Goal: Task Accomplishment & Management: Use online tool/utility

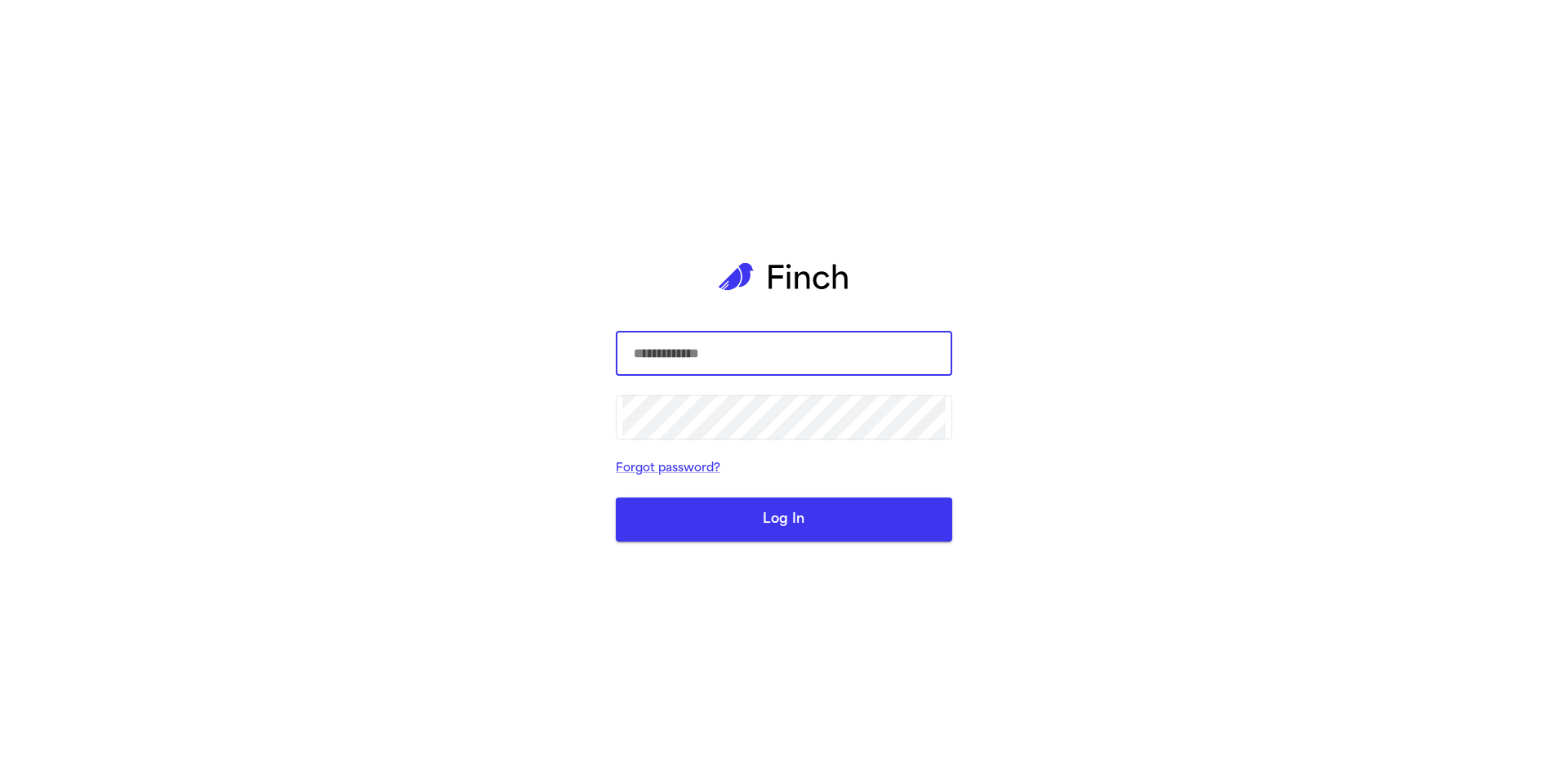
click at [916, 344] on input "text" at bounding box center [784, 353] width 324 height 45
click at [0, 762] on com-1password-button at bounding box center [0, 763] width 0 height 0
type input "**********"
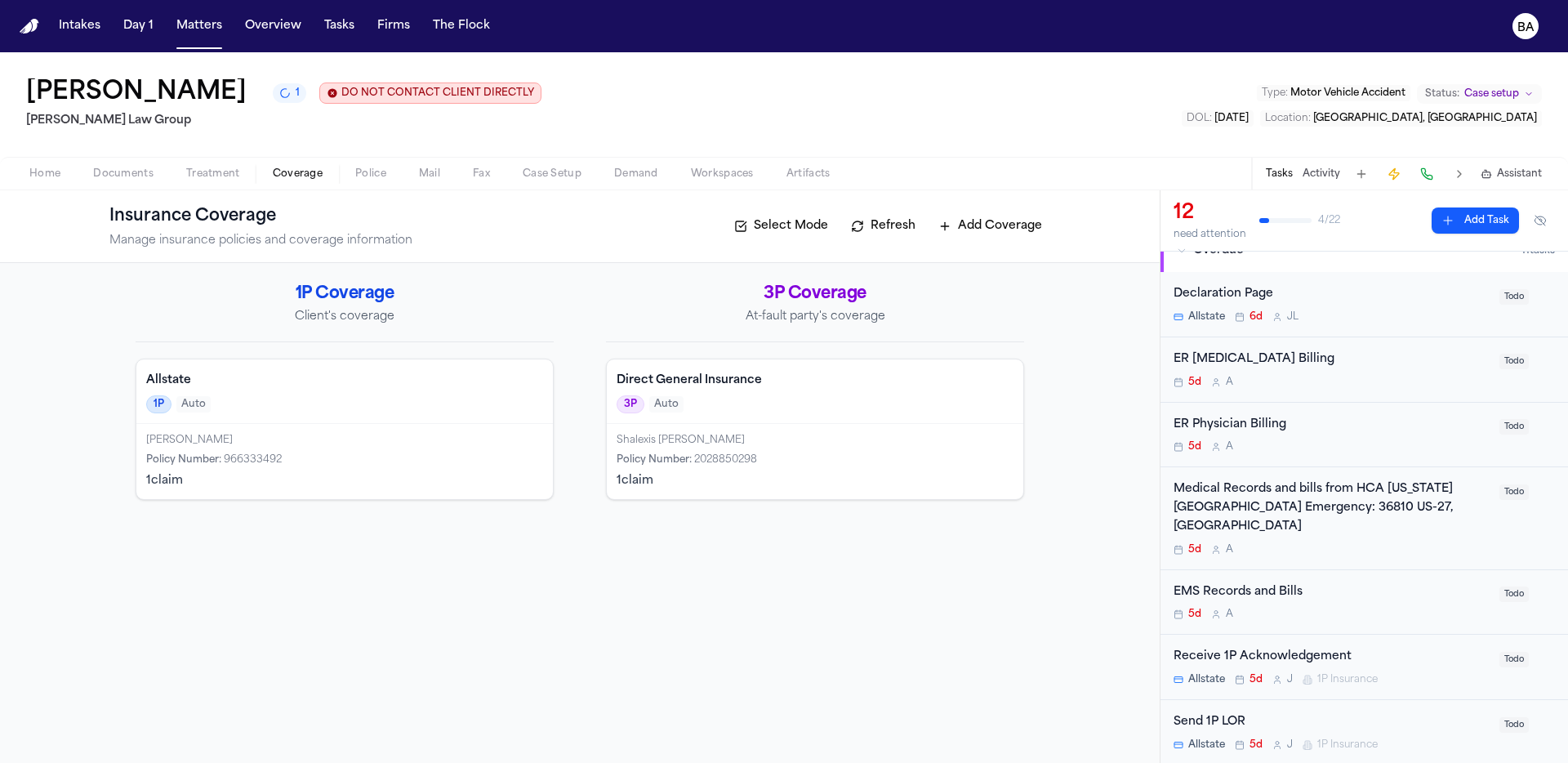
scroll to position [95, 0]
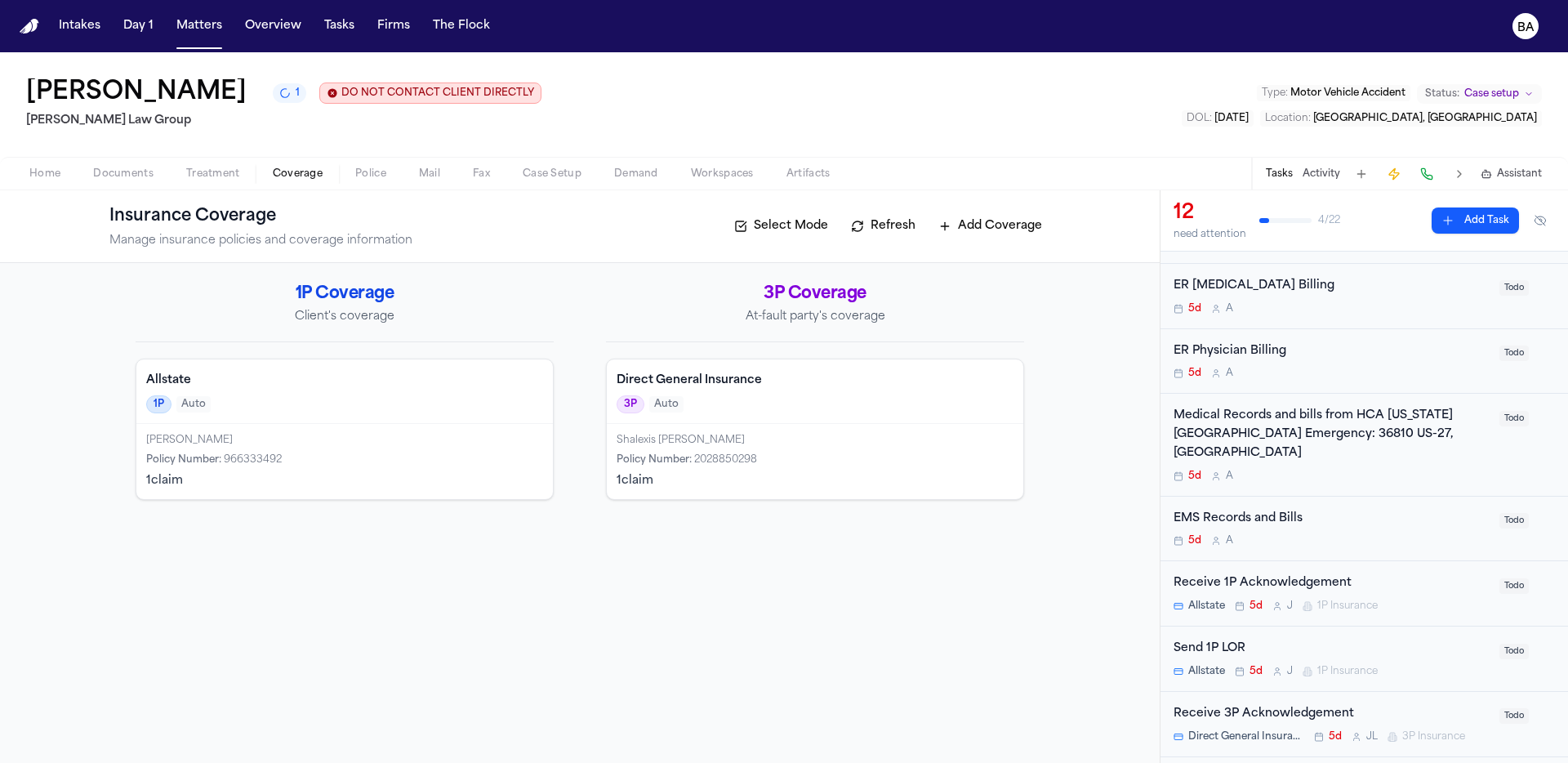
click at [366, 428] on div "Juan Carlos Quezada-Hurtado Policy Number : 966333492 1 claim" at bounding box center [344, 462] width 416 height 76
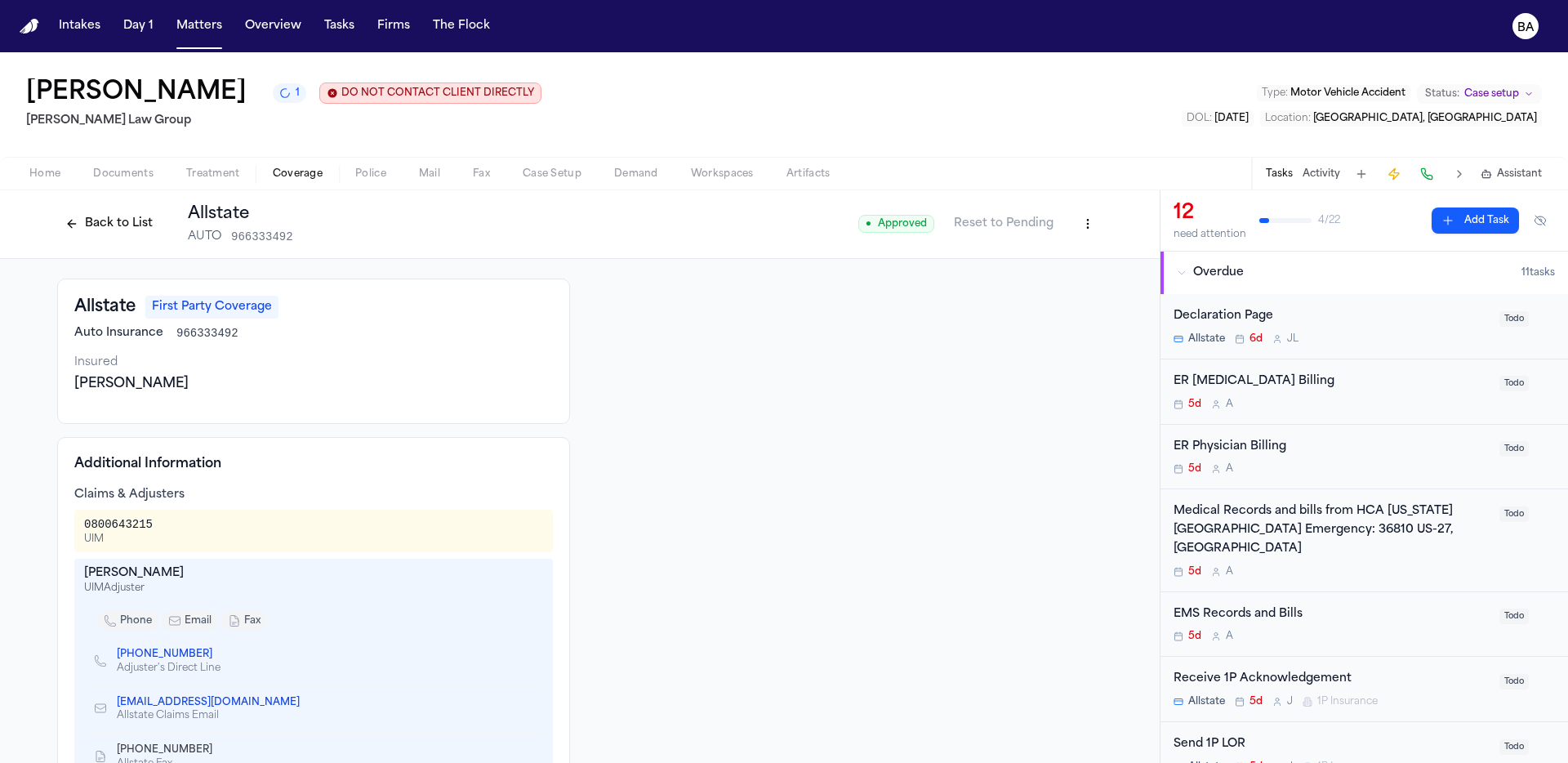
click at [71, 227] on button "Back to List" at bounding box center [109, 223] width 104 height 26
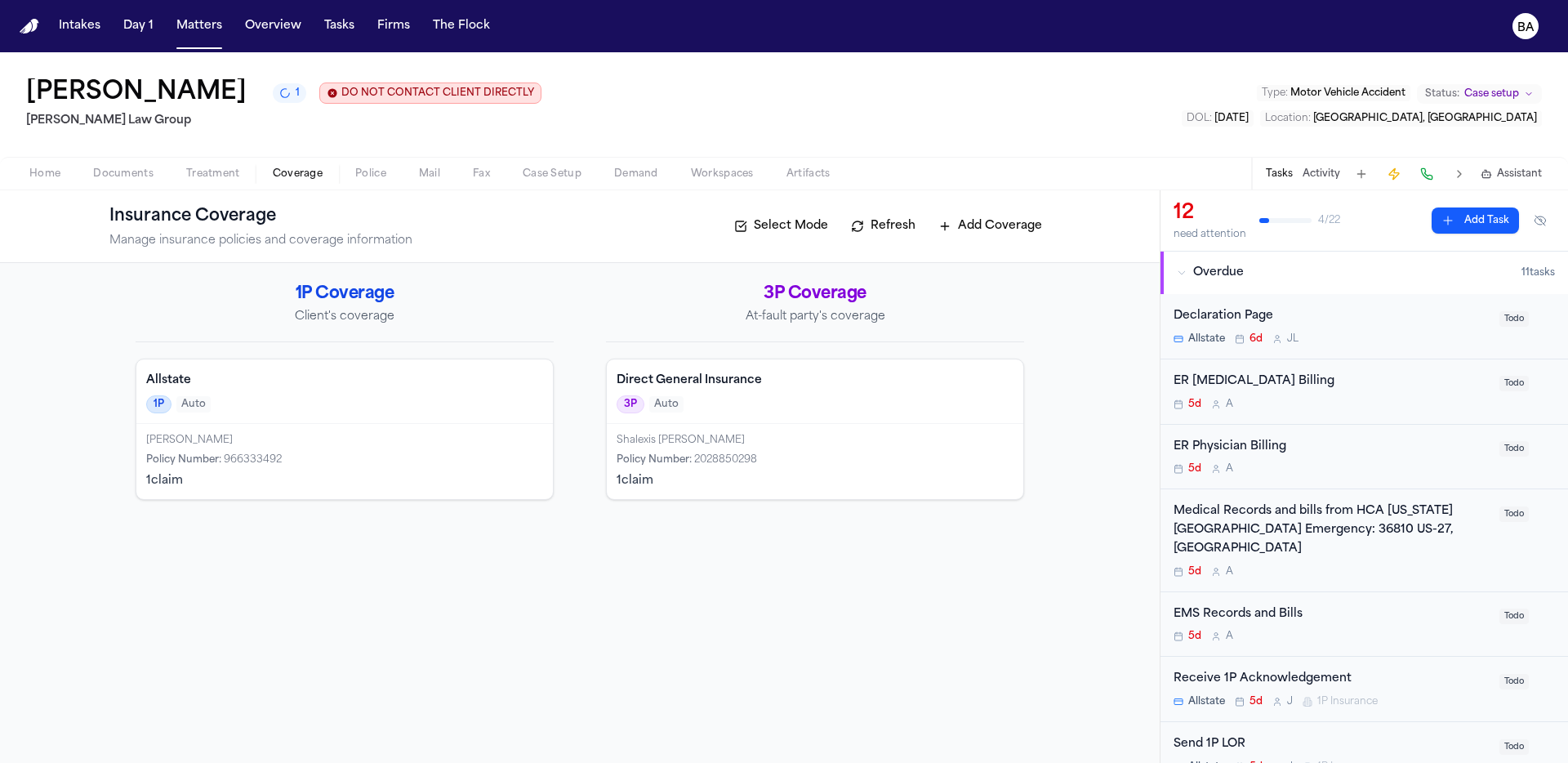
click at [306, 101] on button "1" at bounding box center [289, 93] width 33 height 20
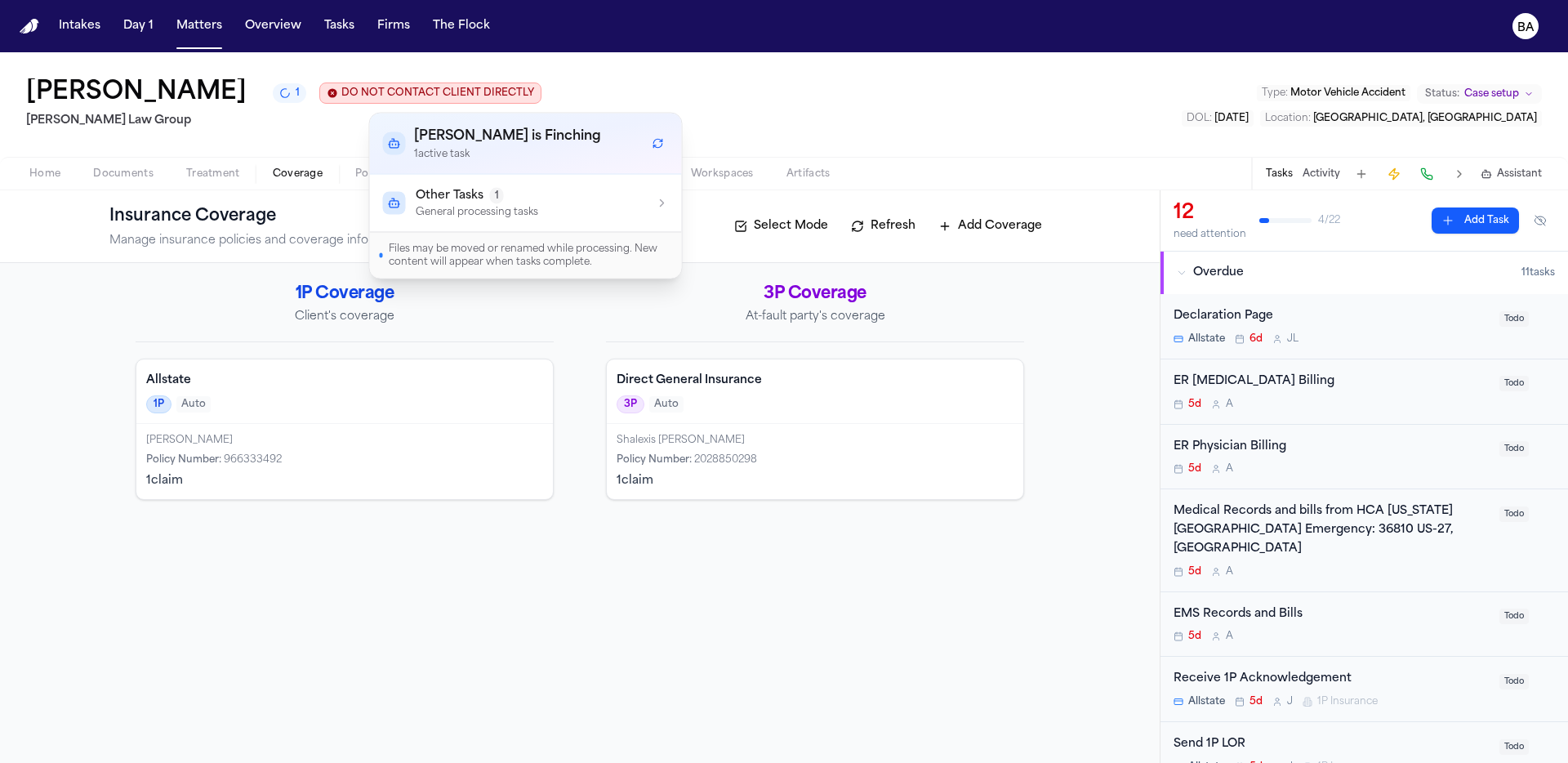
click at [579, 204] on div "Other Tasks 1 General processing tasks" at bounding box center [525, 203] width 286 height 31
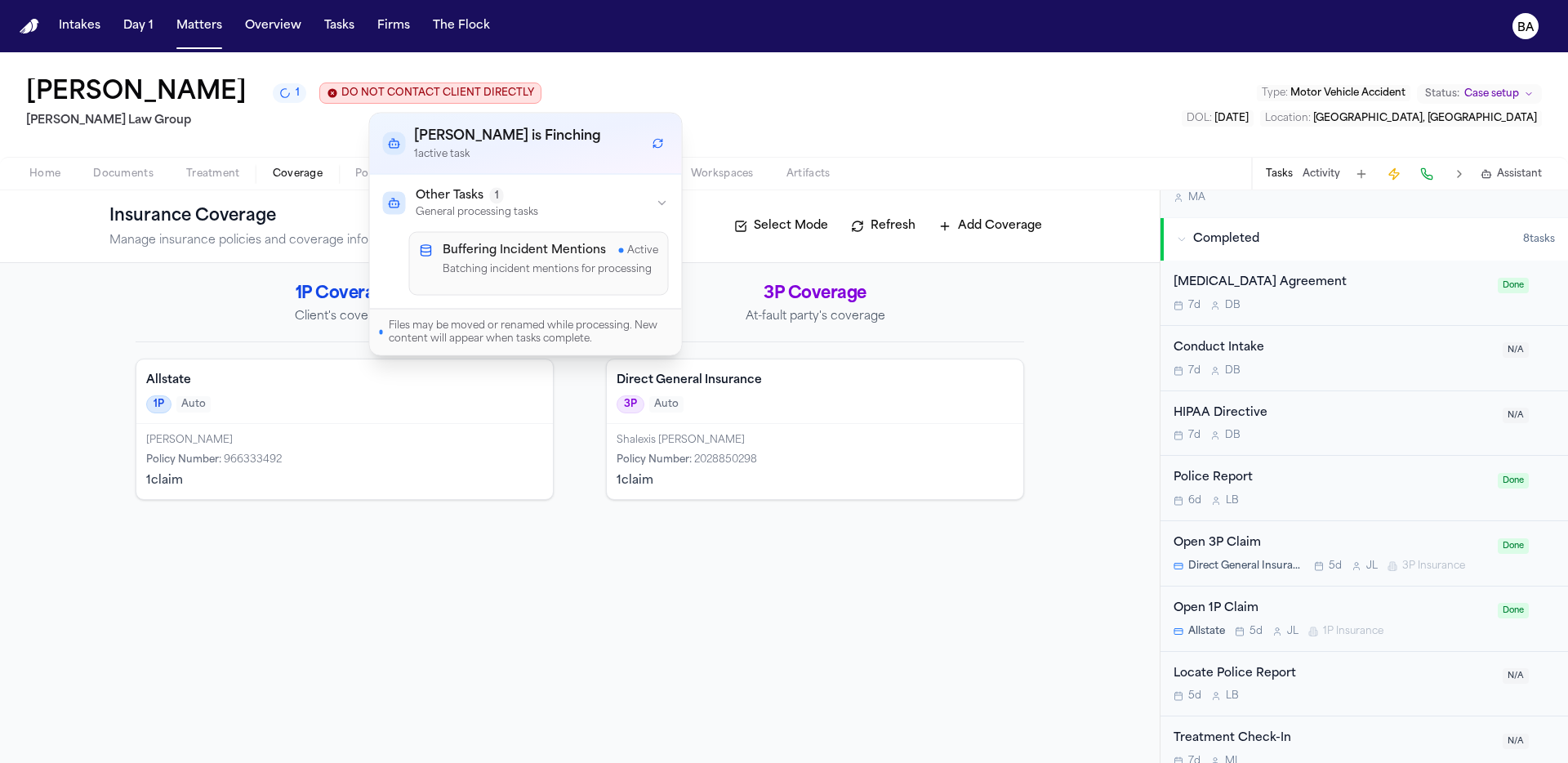
scroll to position [1111, 0]
click at [1433, 597] on div "Open 1P Claim" at bounding box center [1330, 607] width 314 height 19
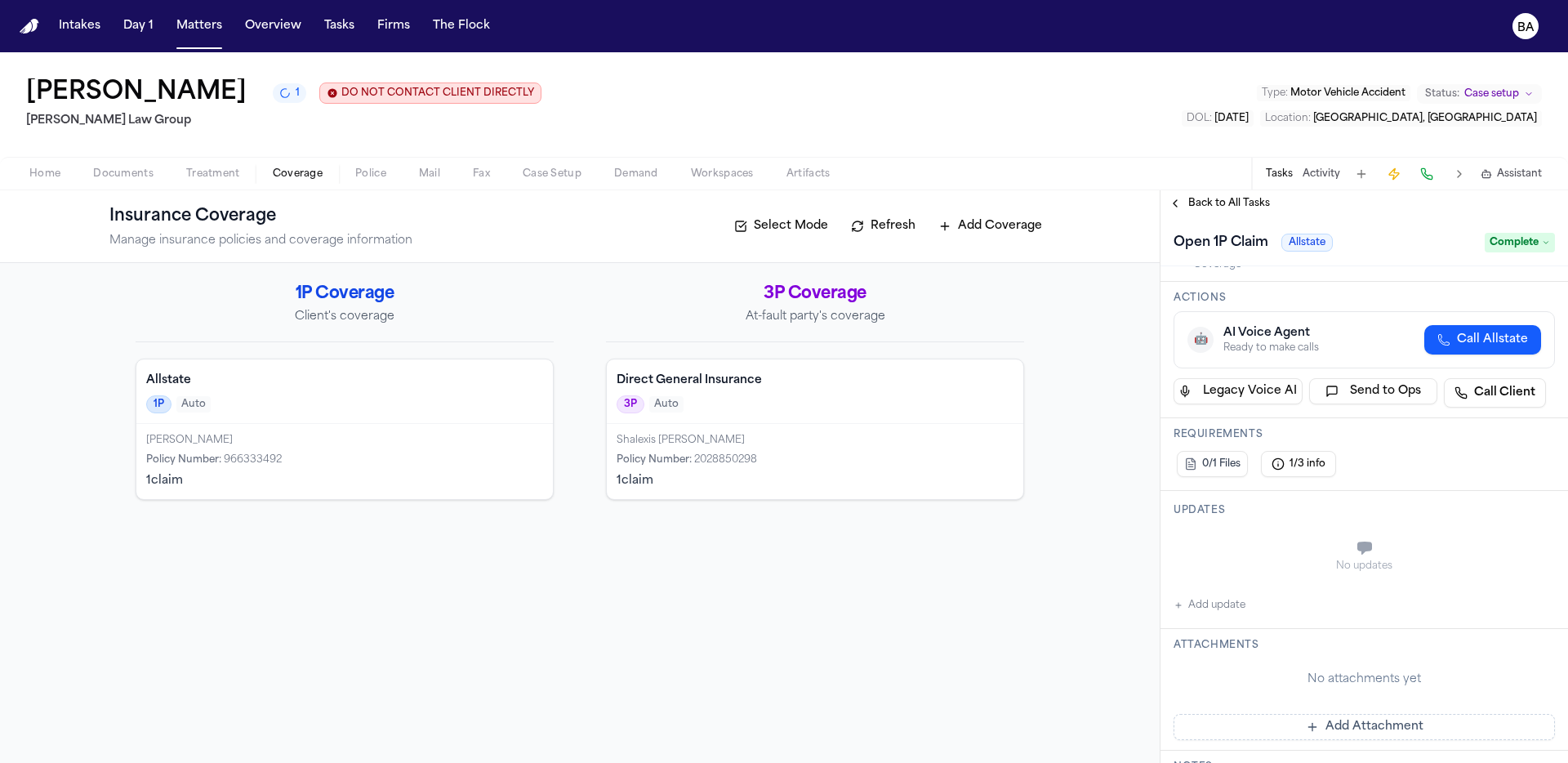
scroll to position [258, 0]
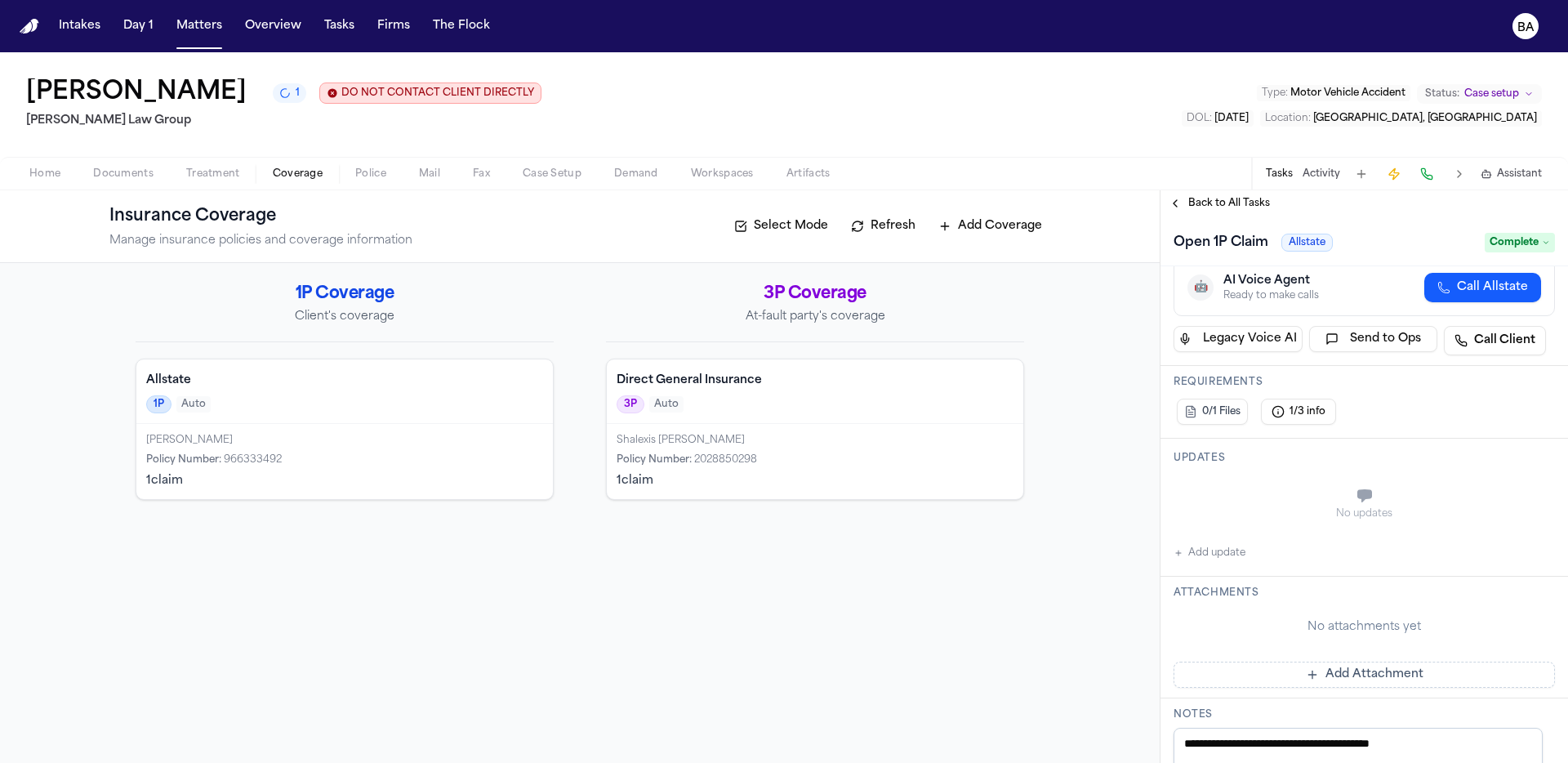
click at [1306, 418] on span "1/3 info" at bounding box center [1307, 411] width 36 height 13
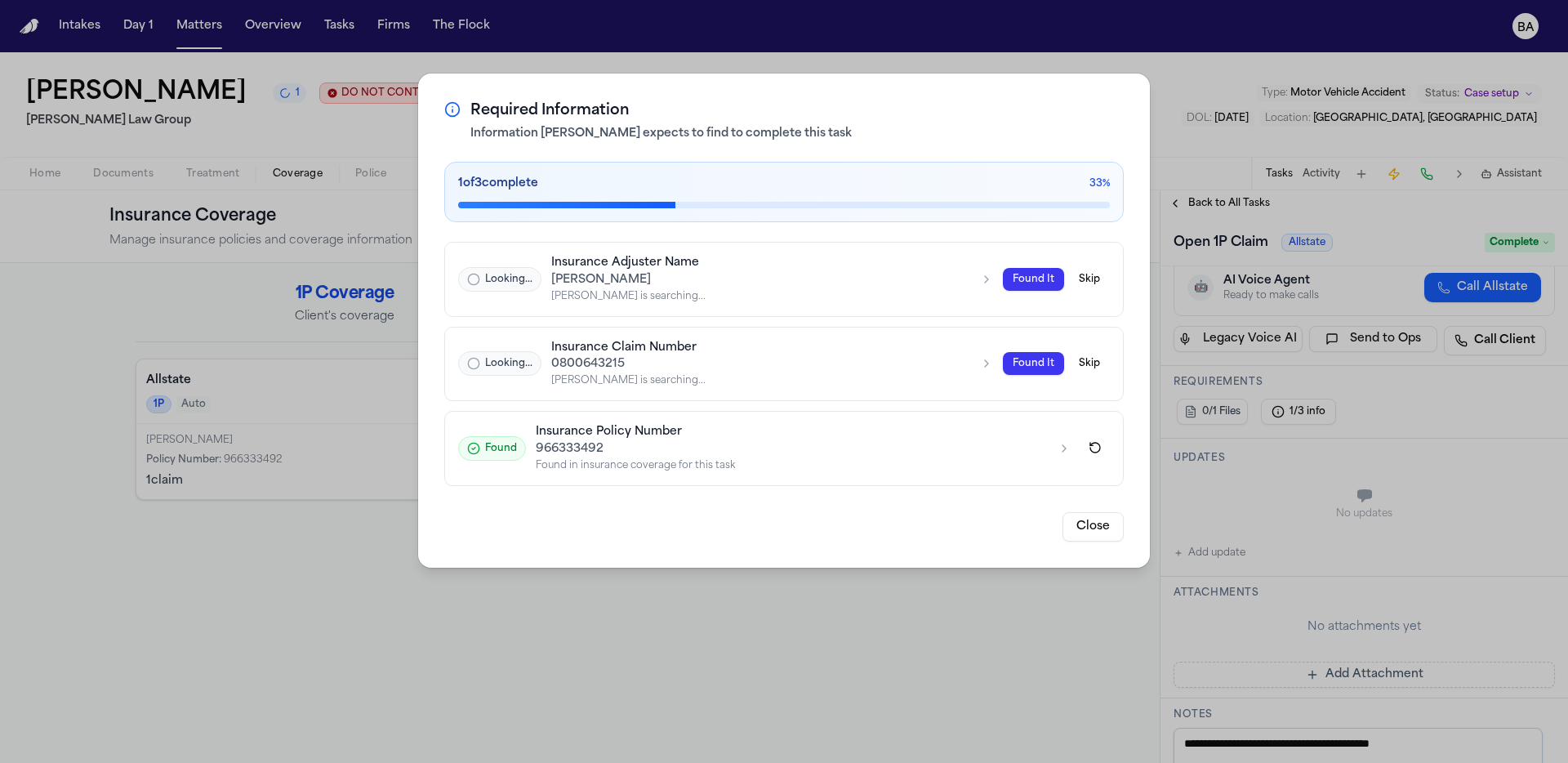
click at [1083, 536] on button "Close" at bounding box center [1093, 527] width 61 height 29
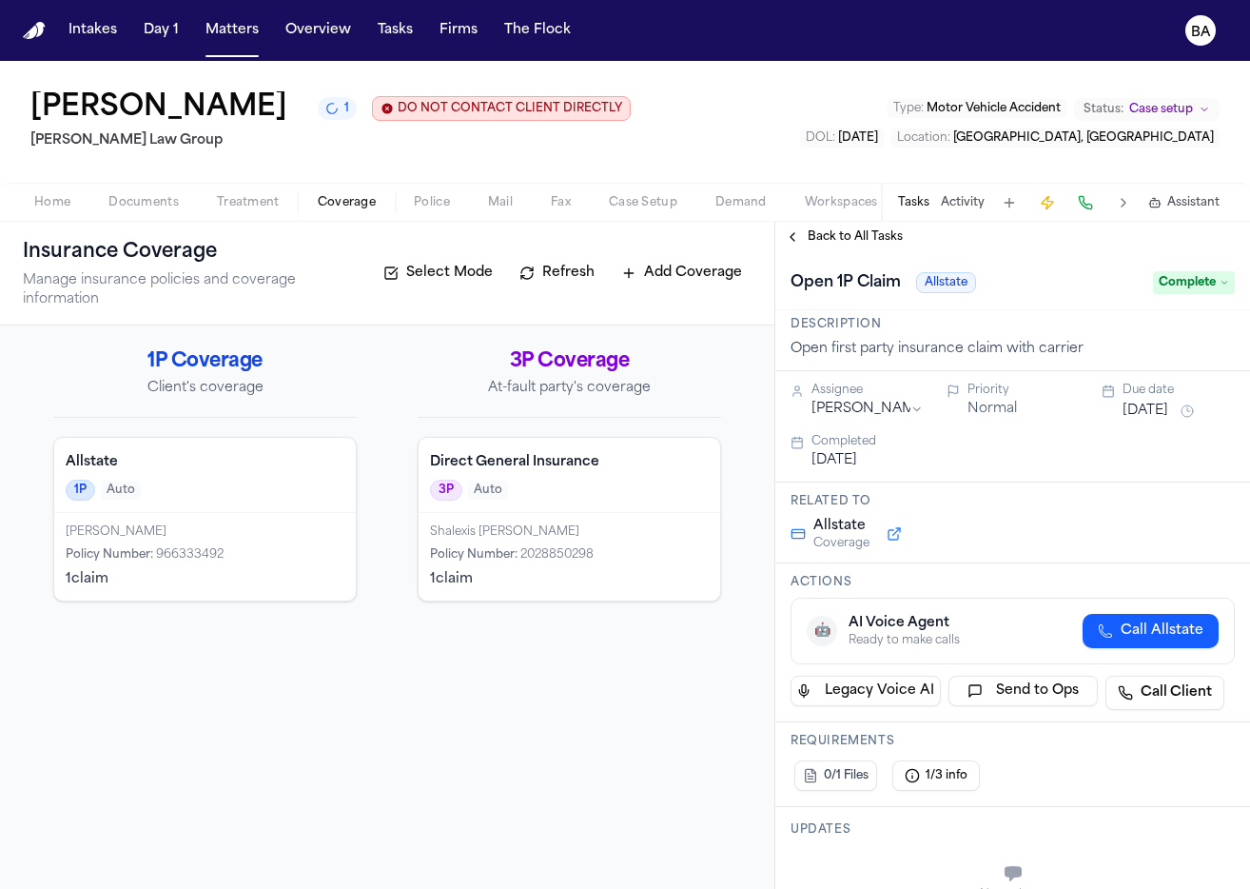
scroll to position [0, 0]
